Goal: Information Seeking & Learning: Learn about a topic

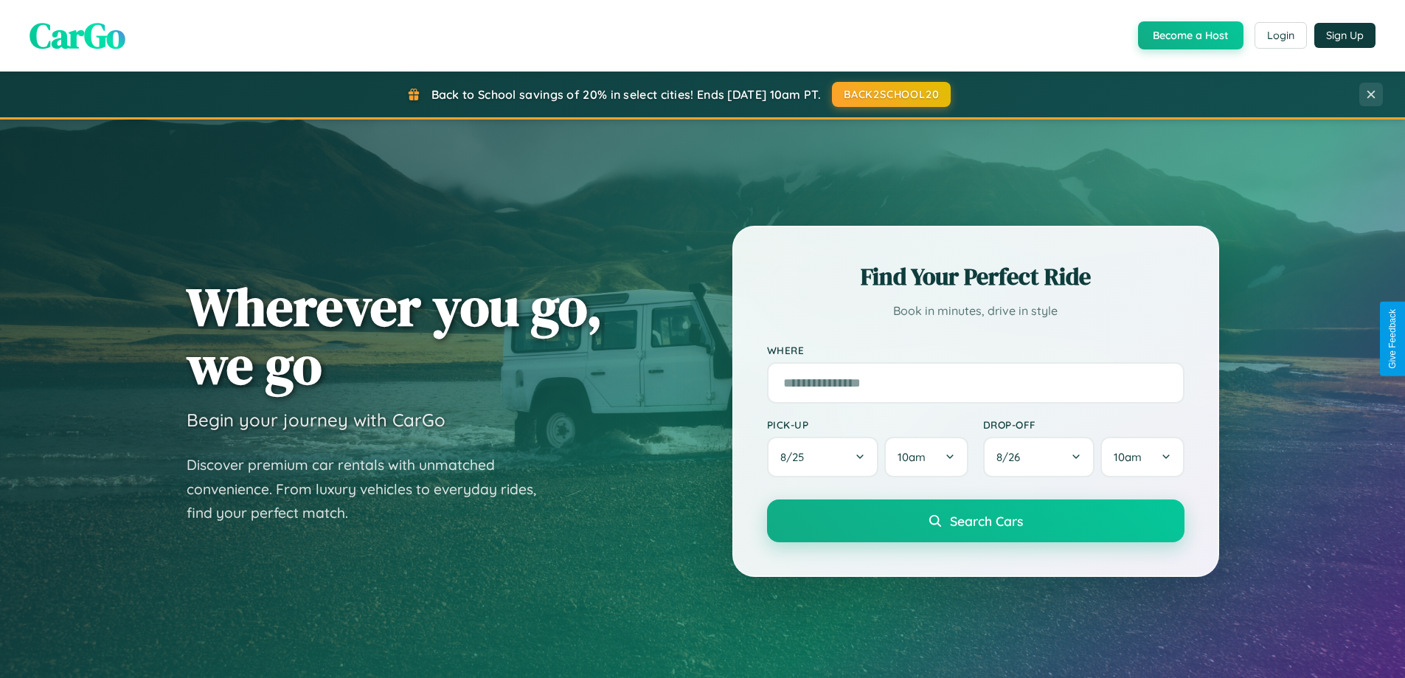
scroll to position [636, 0]
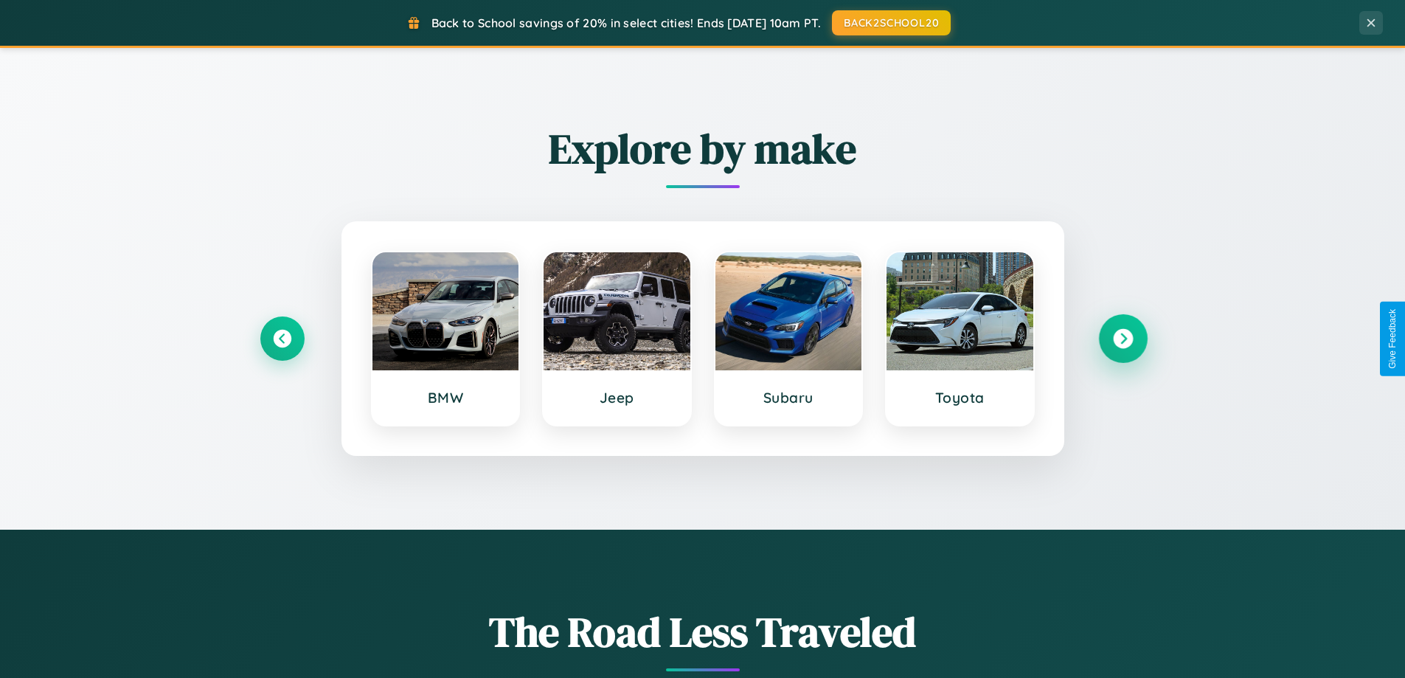
click at [1123, 339] on icon at bounding box center [1123, 339] width 20 height 20
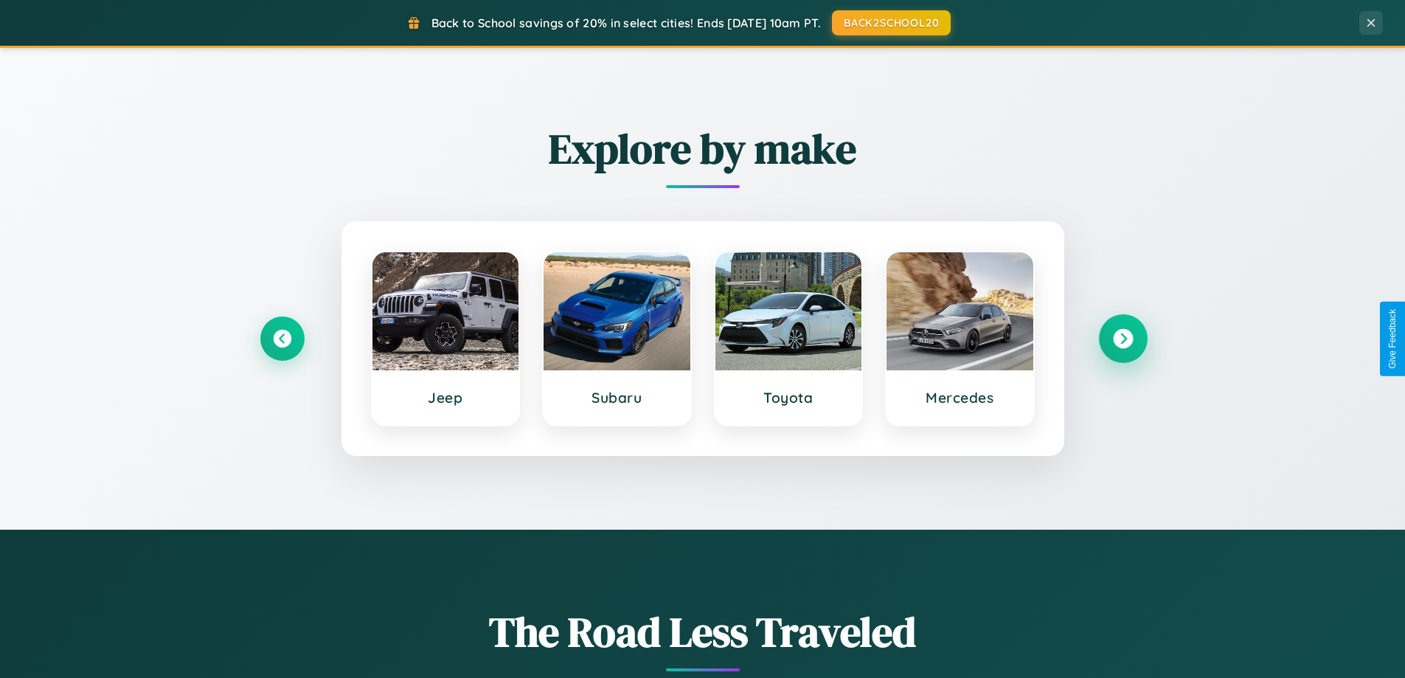
click at [1123, 339] on icon at bounding box center [1123, 339] width 20 height 20
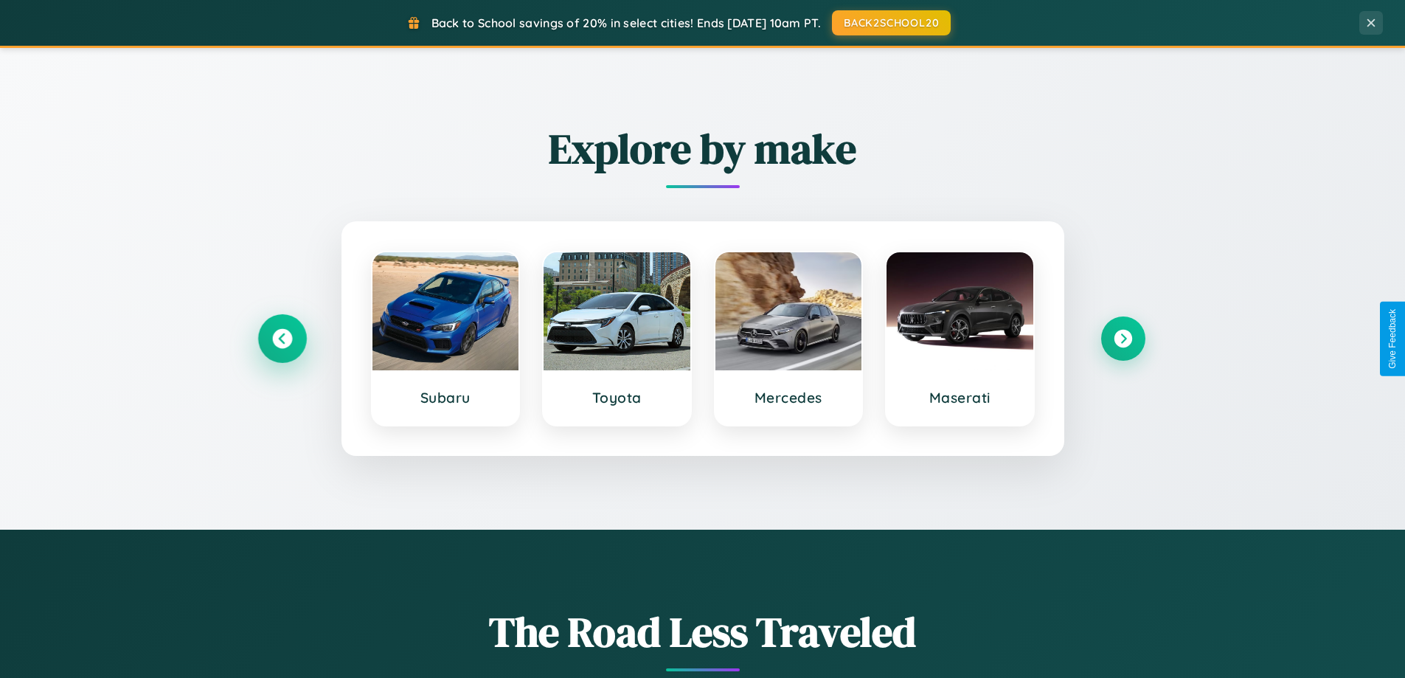
click at [282, 339] on icon at bounding box center [282, 339] width 20 height 20
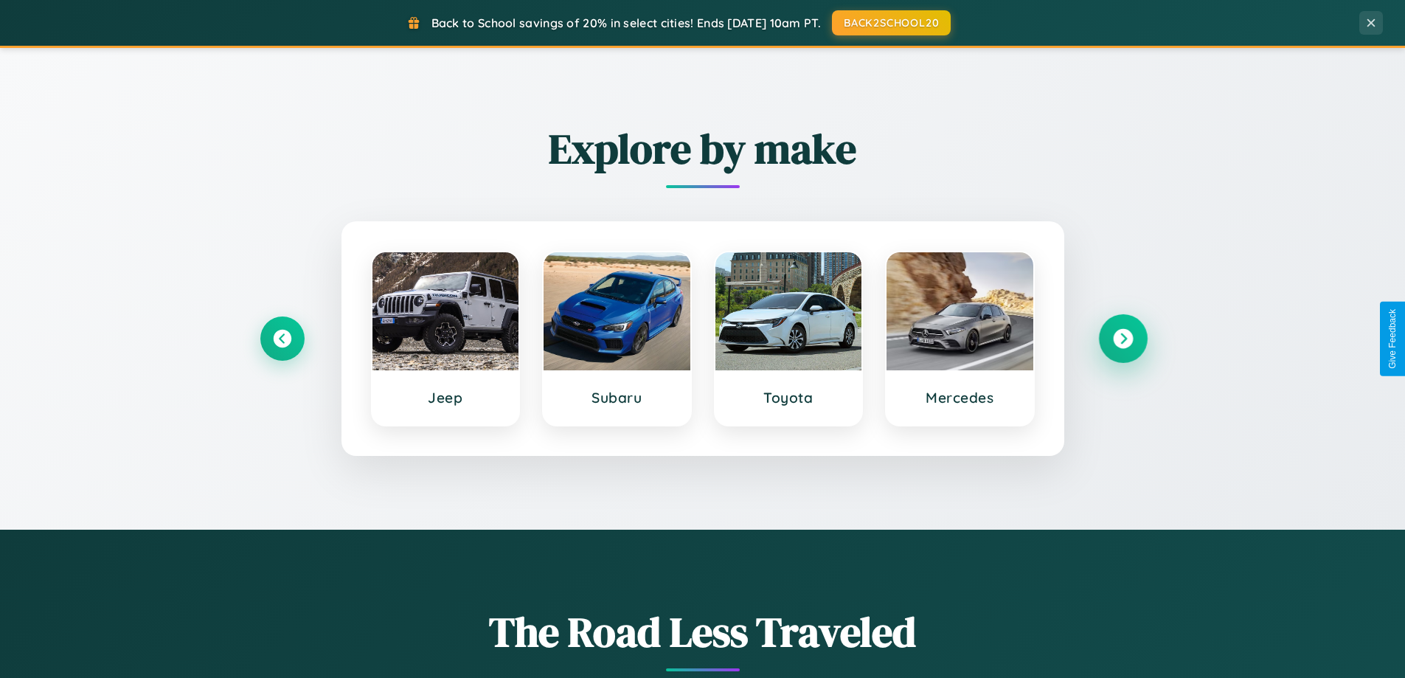
click at [1123, 339] on icon at bounding box center [1123, 339] width 20 height 20
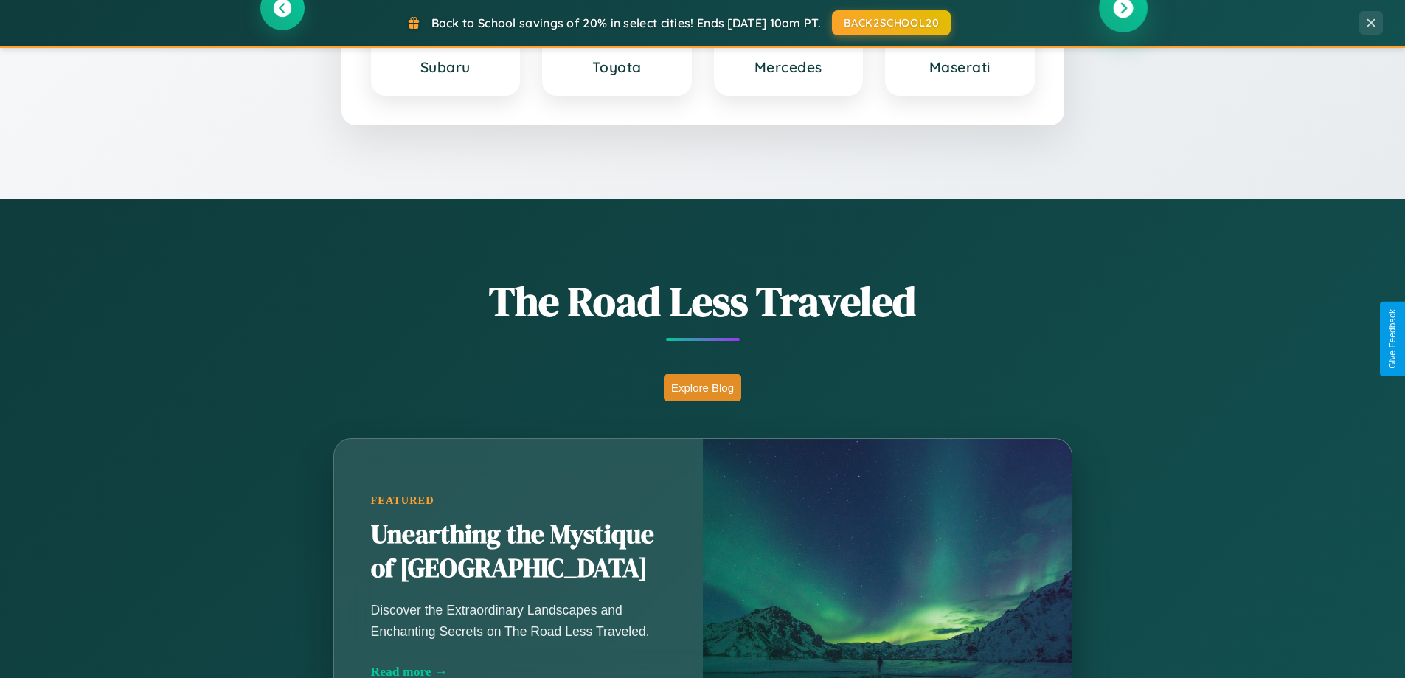
scroll to position [1015, 0]
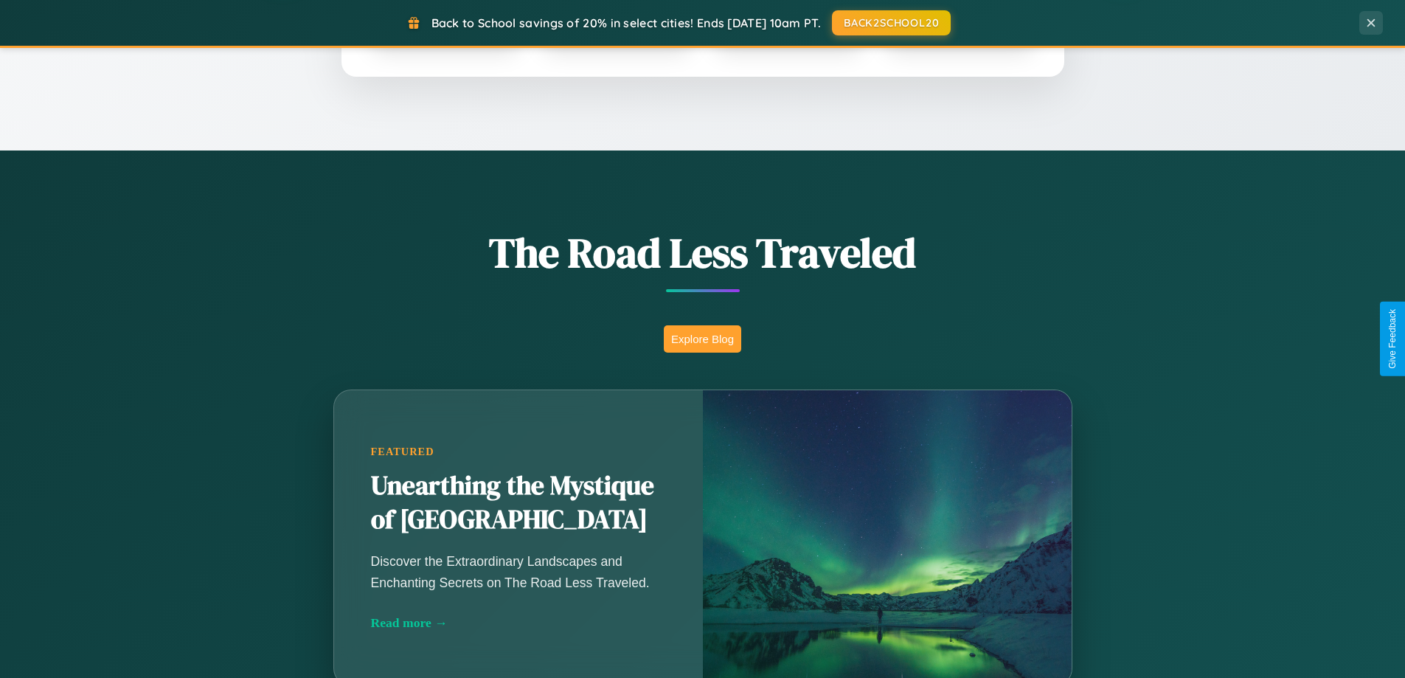
click at [702, 339] on button "Explore Blog" at bounding box center [702, 338] width 77 height 27
